Goal: Information Seeking & Learning: Learn about a topic

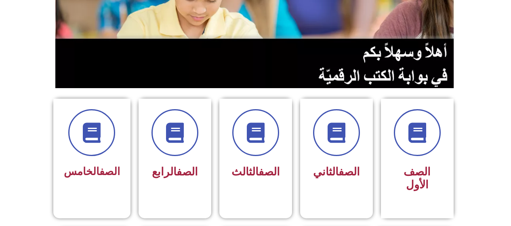
scroll to position [127, 0]
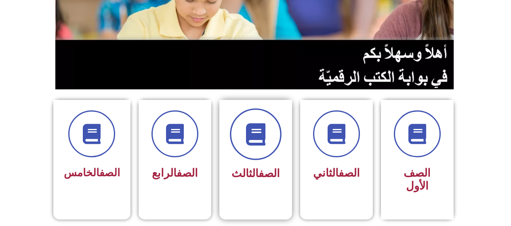
click at [259, 143] on icon at bounding box center [255, 134] width 22 height 22
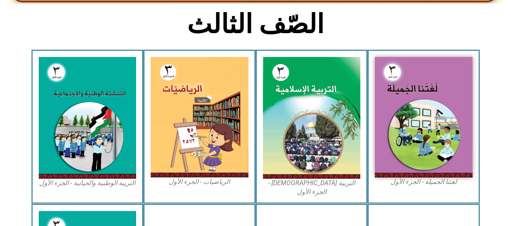
scroll to position [200, 0]
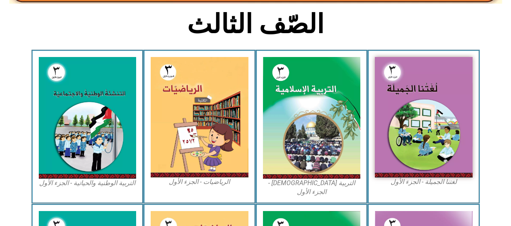
click at [419, 120] on img at bounding box center [424, 117] width 98 height 120
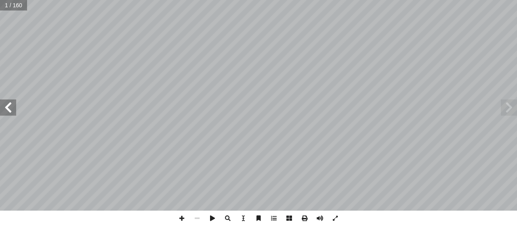
click at [7, 8] on input "text" at bounding box center [13, 5] width 27 height 11
type input "**"
